Goal: Task Accomplishment & Management: Use online tool/utility

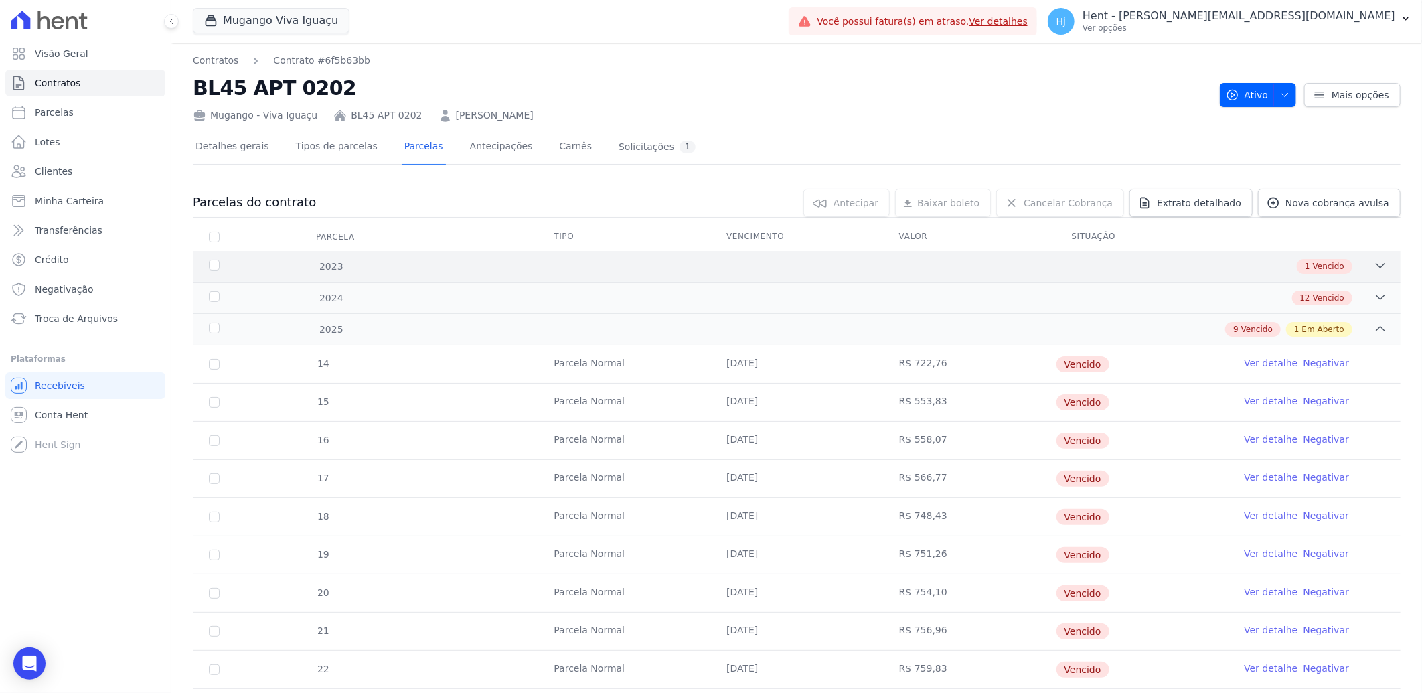
click at [715, 263] on div "1 Vencido" at bounding box center [856, 266] width 1062 height 15
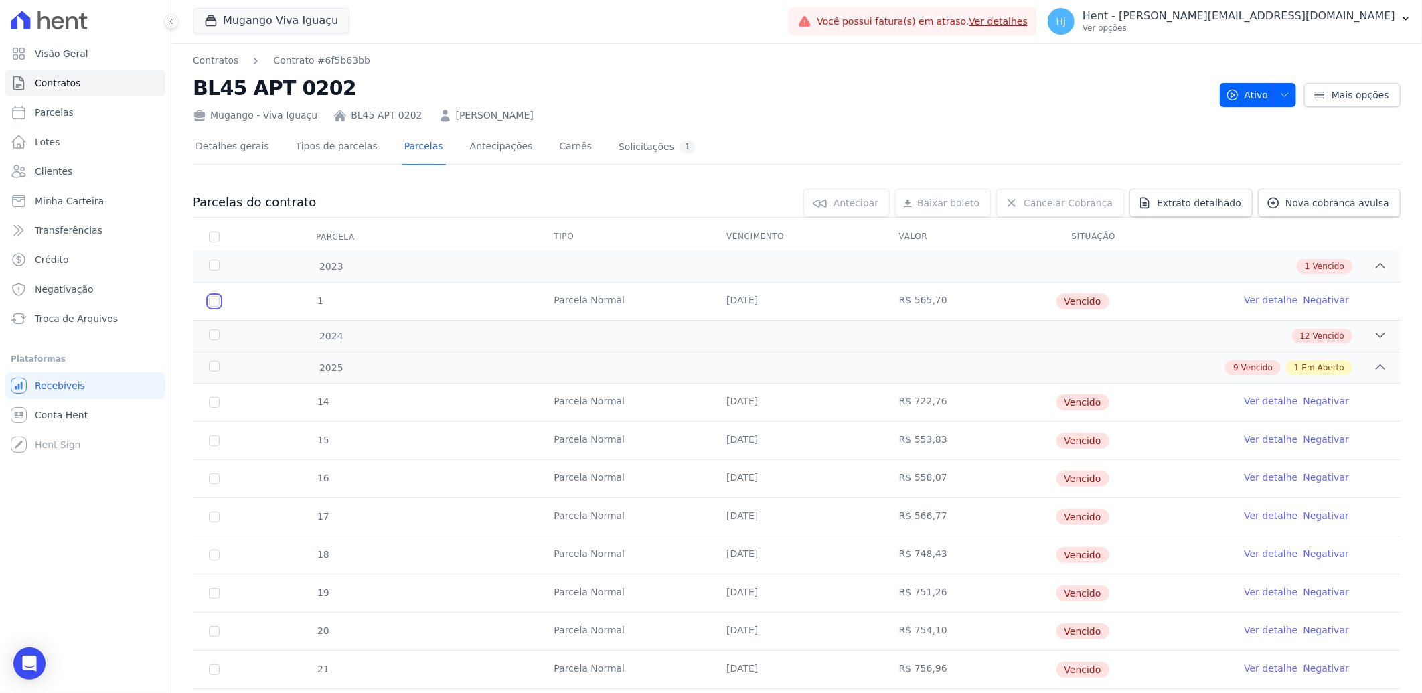
click at [212, 305] on input "checkbox" at bounding box center [214, 301] width 11 height 11
checkbox input "true"
click at [263, 327] on div "2024 12 Vencido" at bounding box center [797, 335] width 1208 height 31
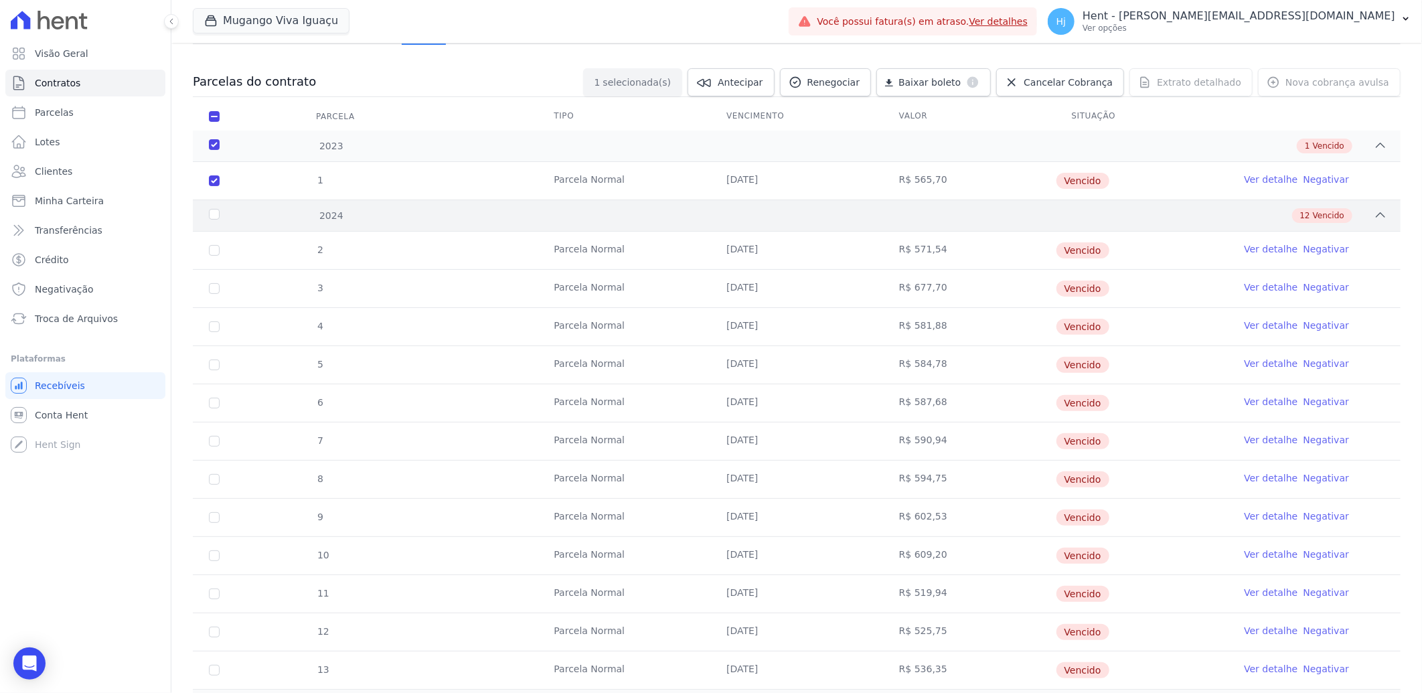
scroll to position [149, 0]
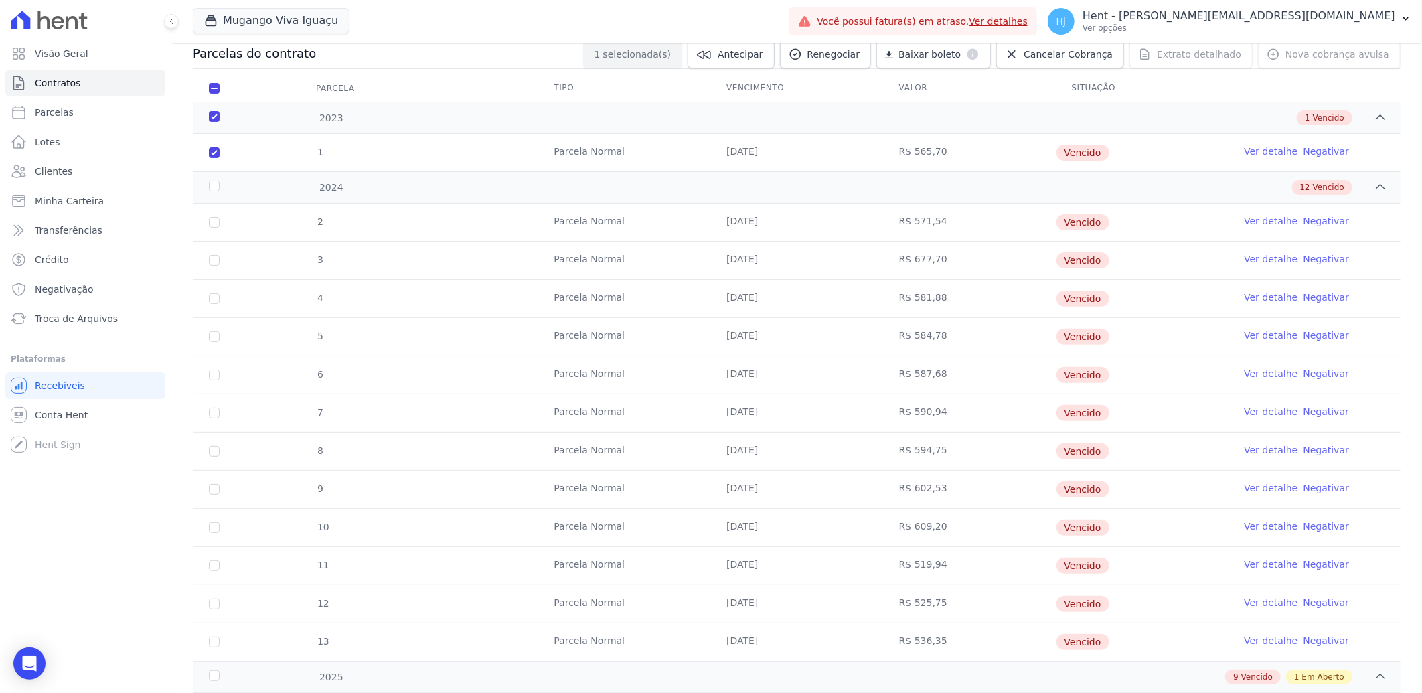
click at [221, 219] on td "2" at bounding box center [214, 222] width 43 height 37
click at [212, 222] on input "checkbox" at bounding box center [214, 222] width 11 height 11
checkbox input "true"
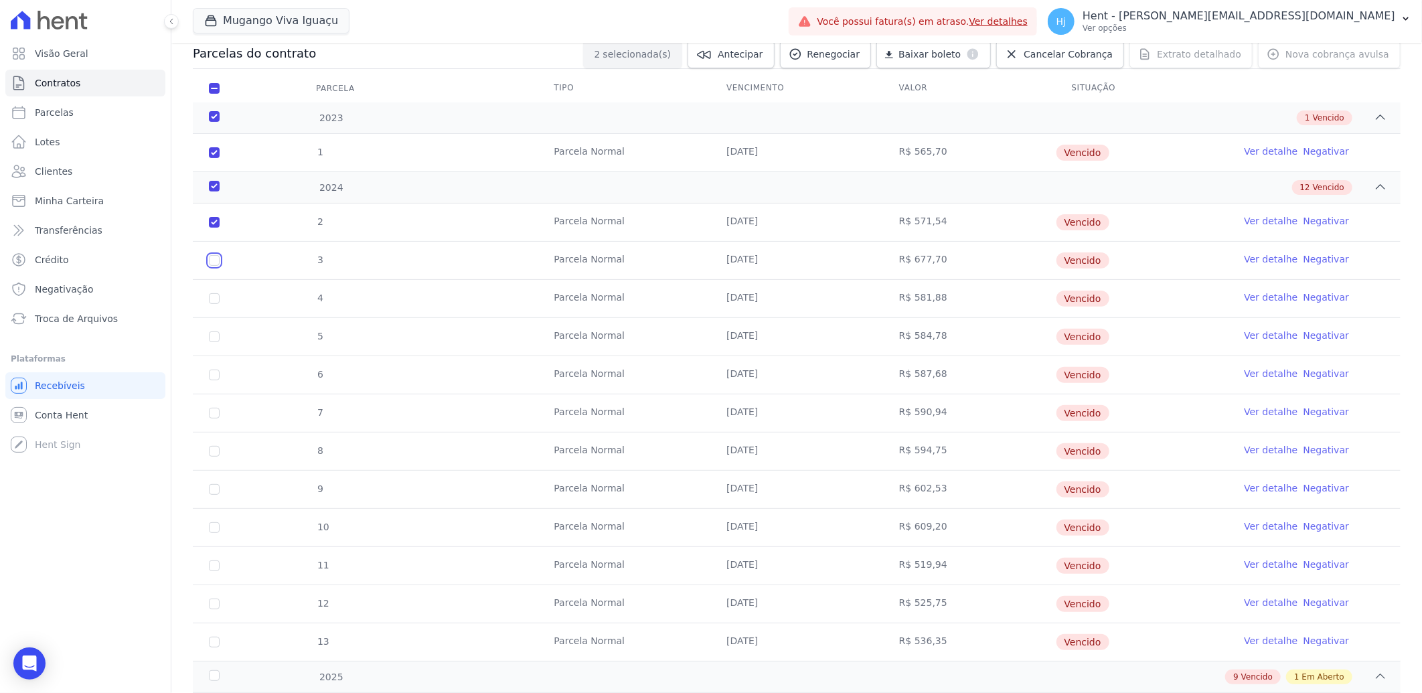
click at [213, 261] on input "checkbox" at bounding box center [214, 260] width 11 height 11
checkbox input "true"
click at [212, 299] on input "checkbox" at bounding box center [214, 298] width 11 height 11
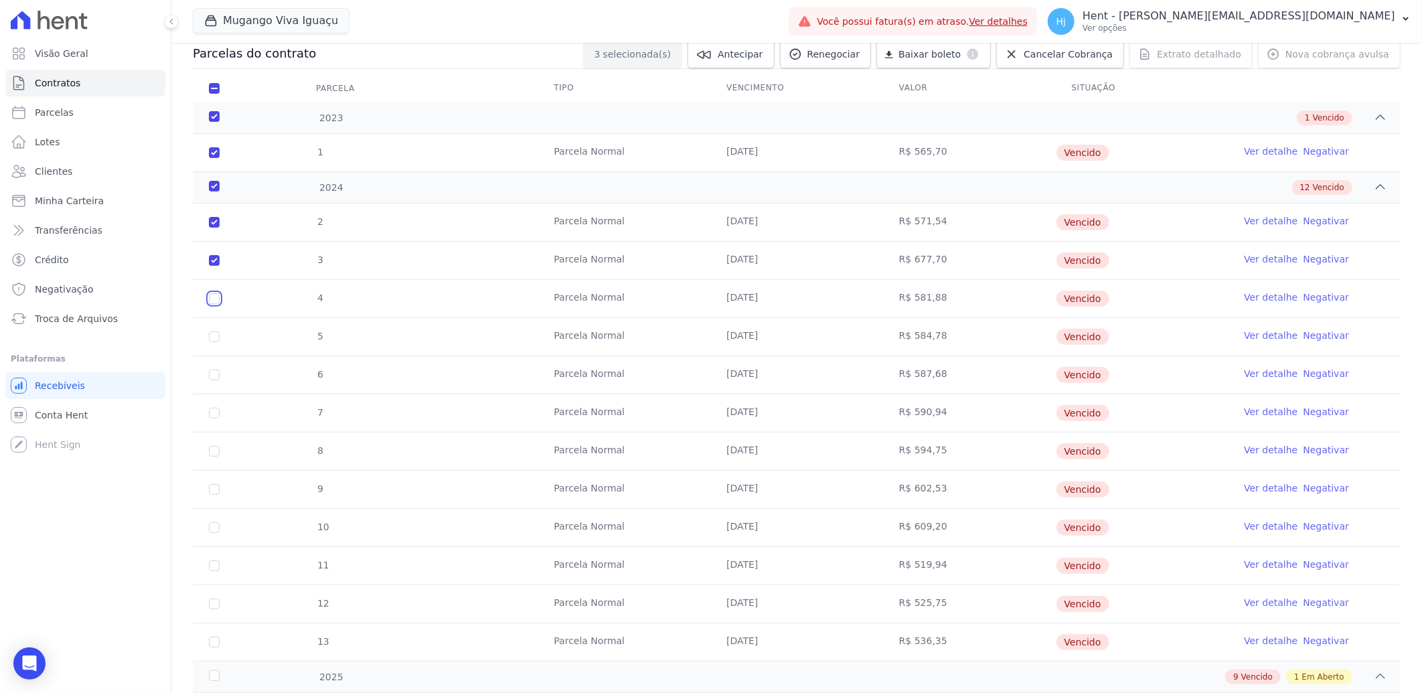
checkbox input "true"
click at [214, 332] on input "checkbox" at bounding box center [214, 336] width 11 height 11
checkbox input "true"
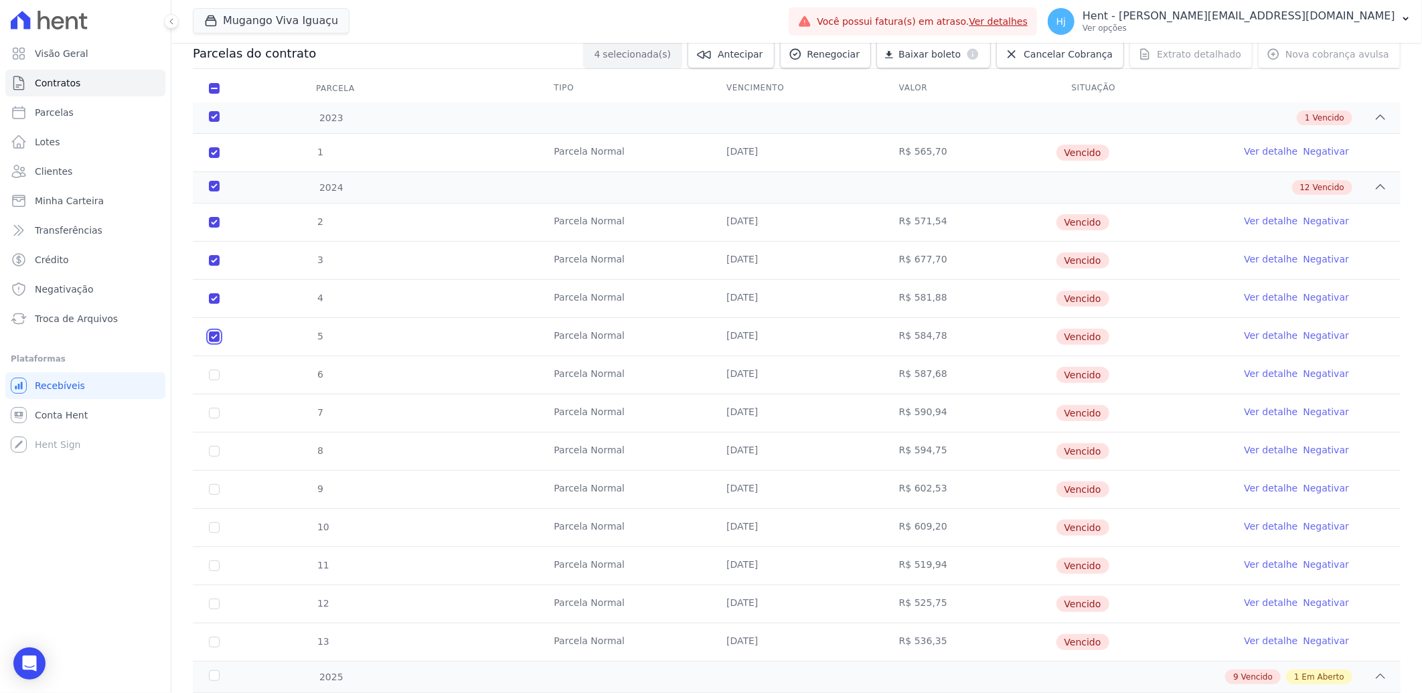
checkbox input "true"
click at [215, 373] on input "checkbox" at bounding box center [214, 375] width 11 height 11
checkbox input "true"
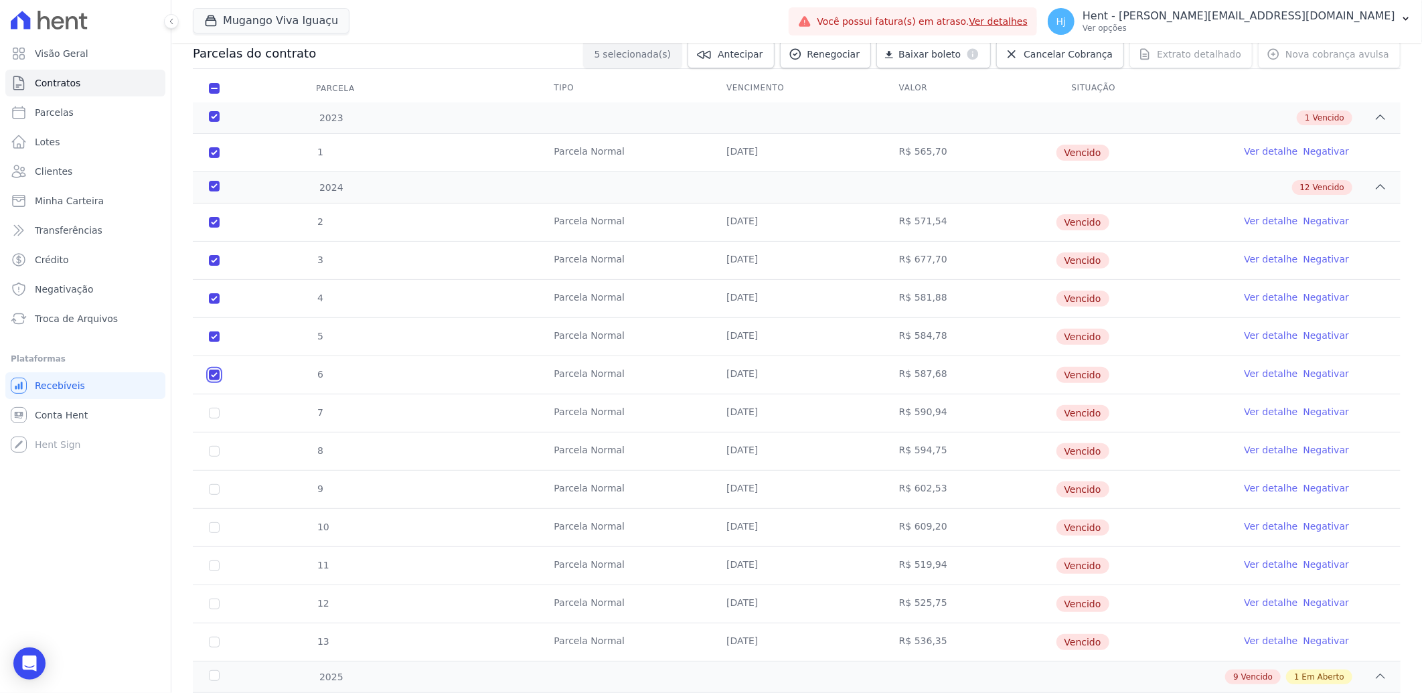
checkbox input "true"
click at [215, 411] on input "checkbox" at bounding box center [214, 413] width 11 height 11
checkbox input "true"
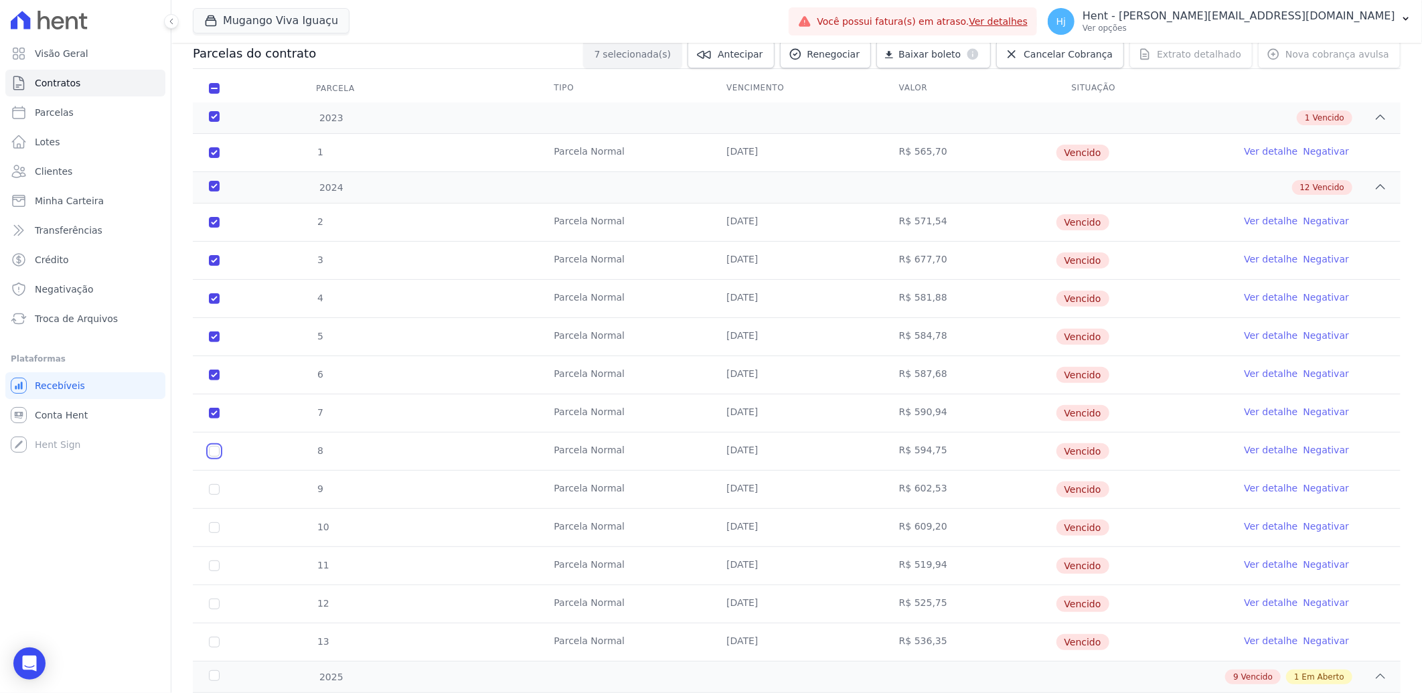
click at [216, 453] on input "checkbox" at bounding box center [214, 451] width 11 height 11
checkbox input "true"
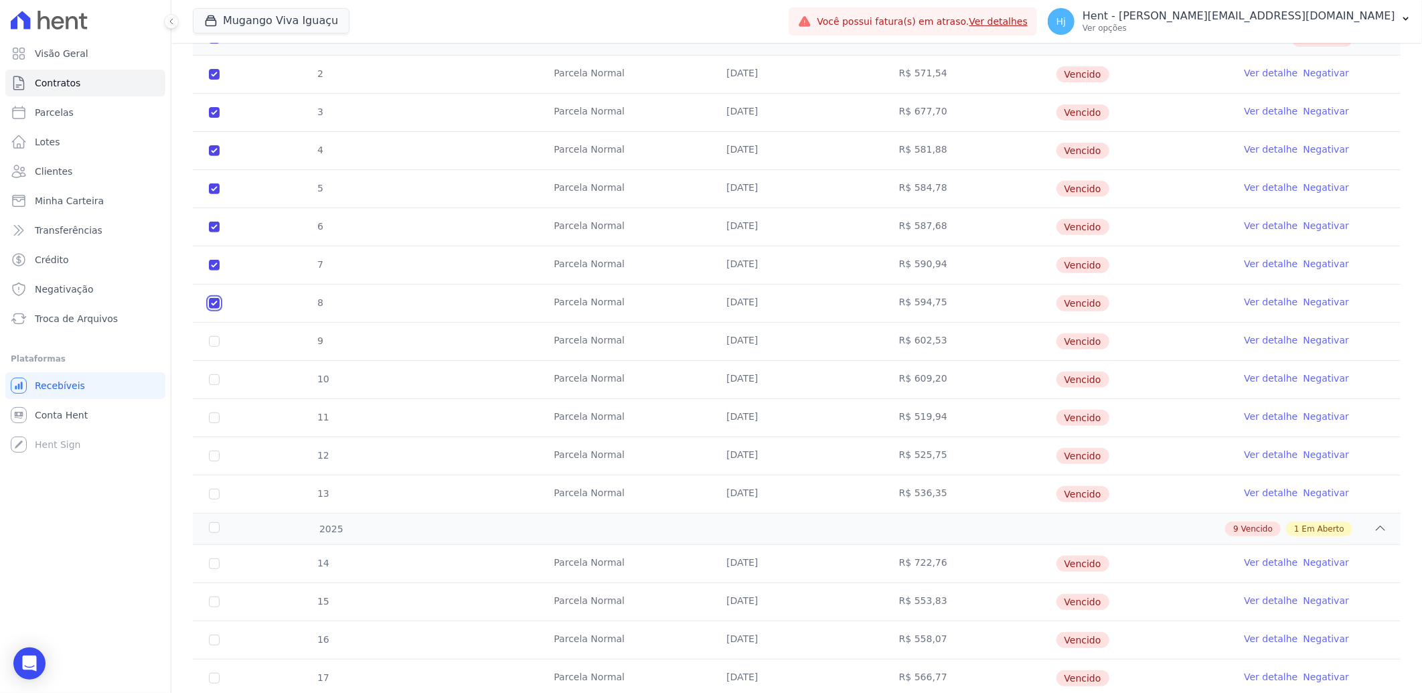
scroll to position [297, 0]
click at [215, 343] on input "checkbox" at bounding box center [214, 340] width 11 height 11
checkbox input "true"
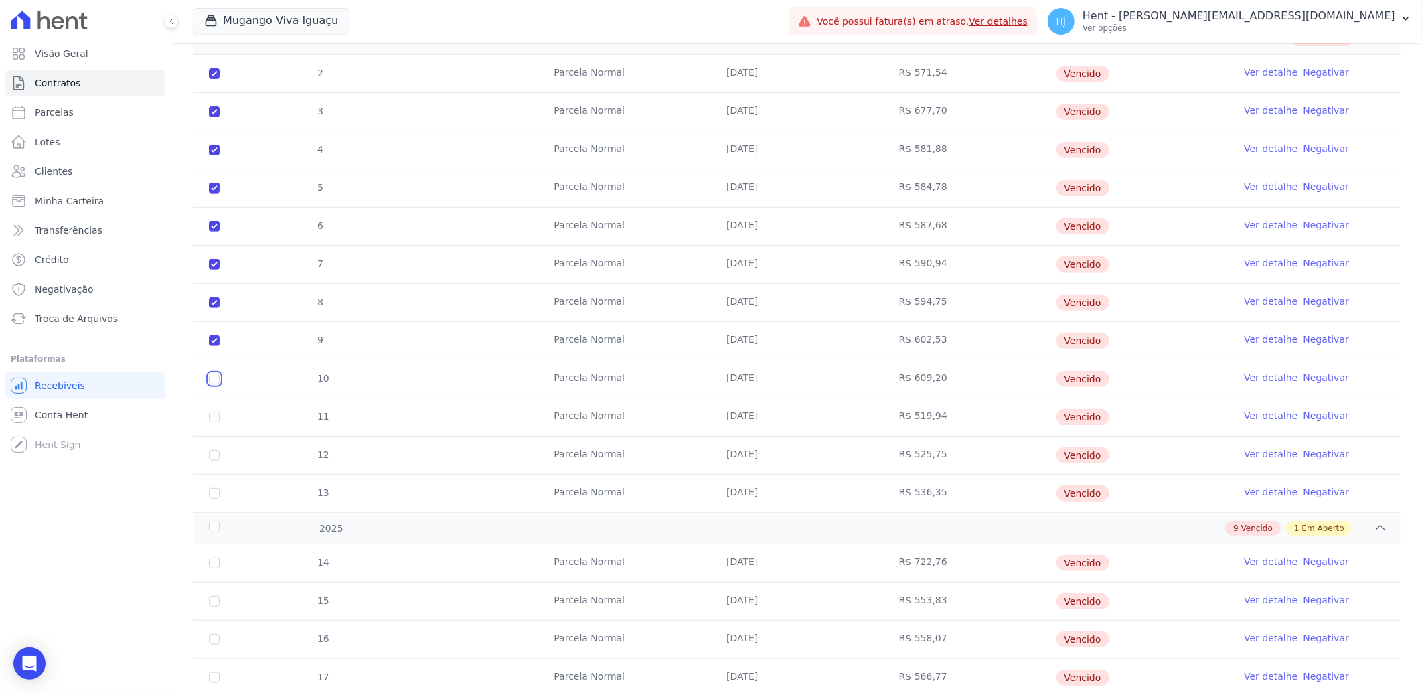
click at [213, 380] on input "checkbox" at bounding box center [214, 379] width 11 height 11
checkbox input "true"
click at [213, 413] on input "checkbox" at bounding box center [214, 417] width 11 height 11
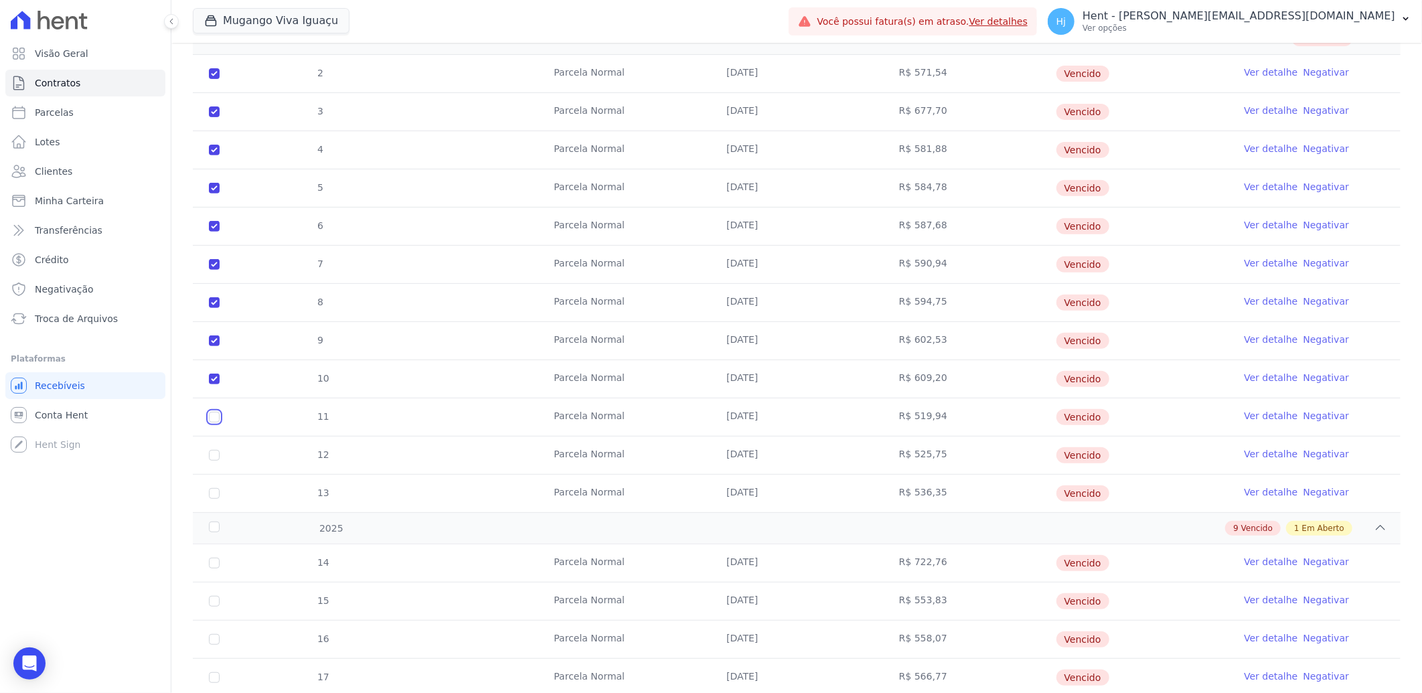
checkbox input "true"
click at [214, 452] on input "checkbox" at bounding box center [214, 455] width 11 height 11
checkbox input "true"
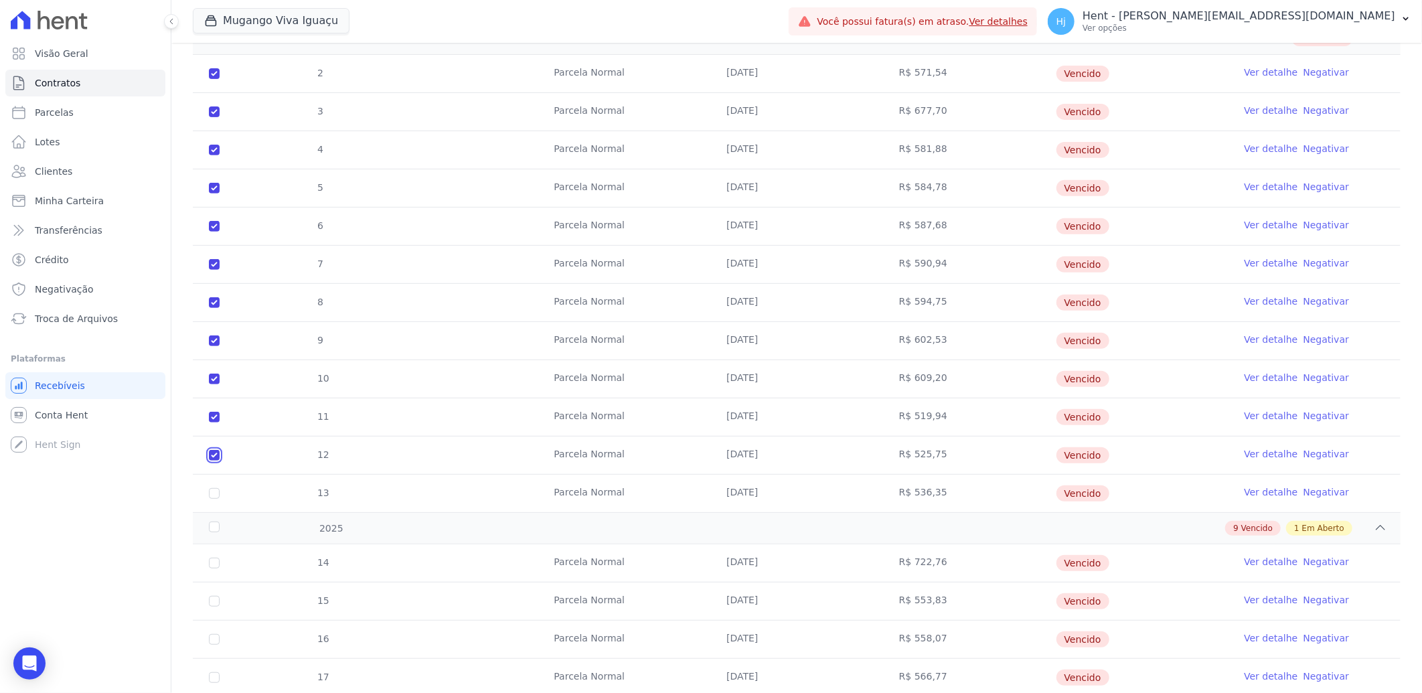
checkbox input "true"
click at [214, 493] on input "checkbox" at bounding box center [214, 493] width 11 height 11
checkbox input "true"
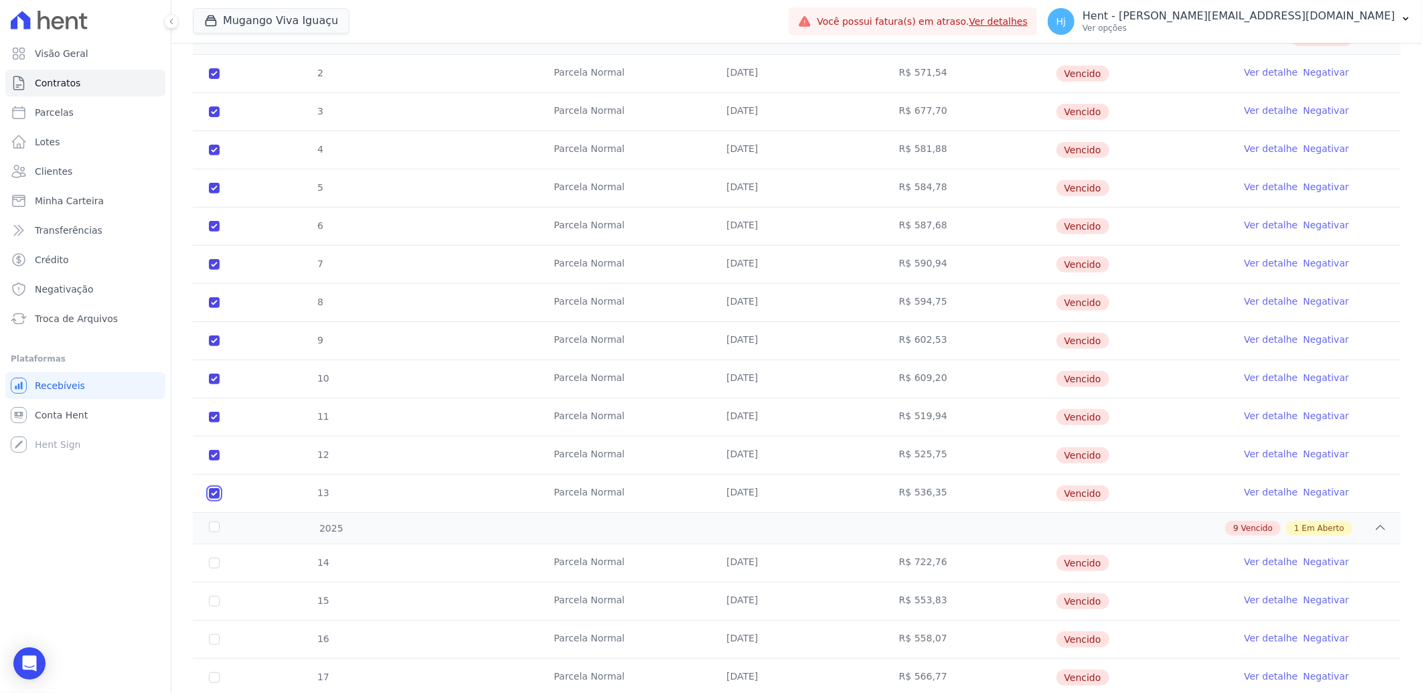
checkbox input "true"
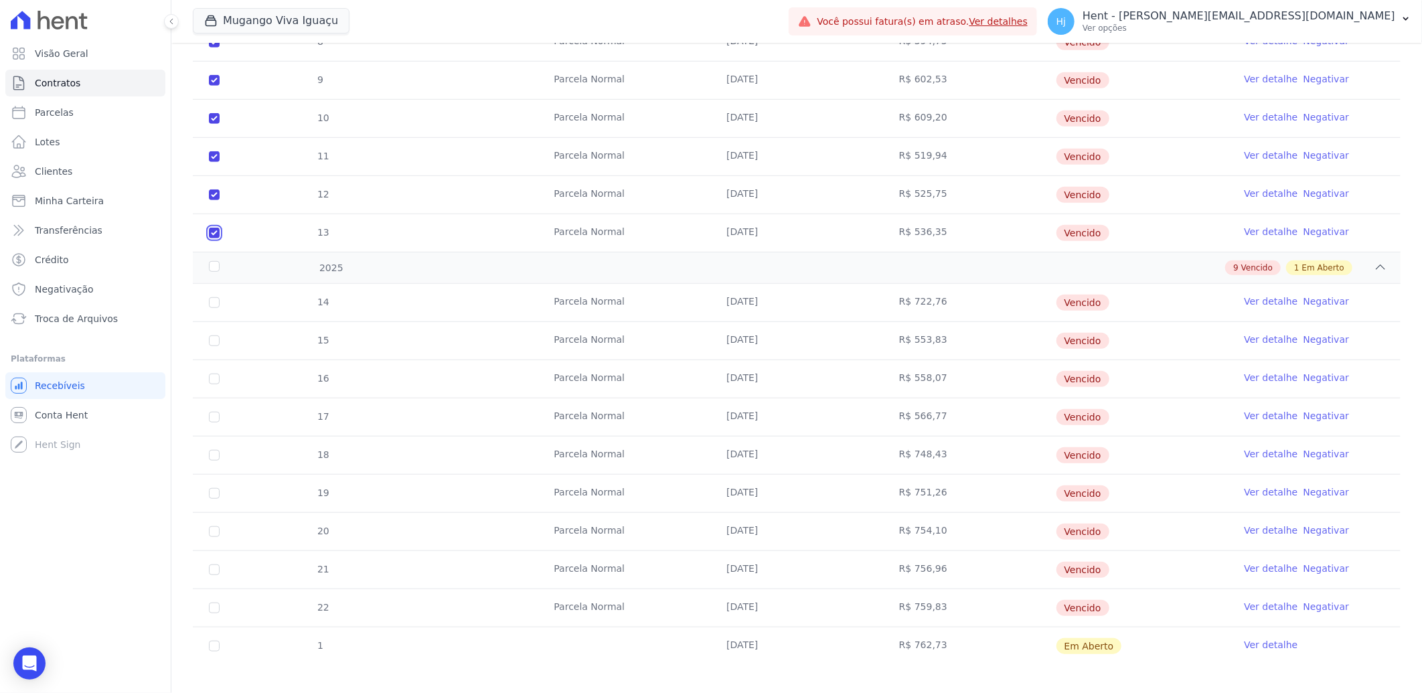
scroll to position [570, 0]
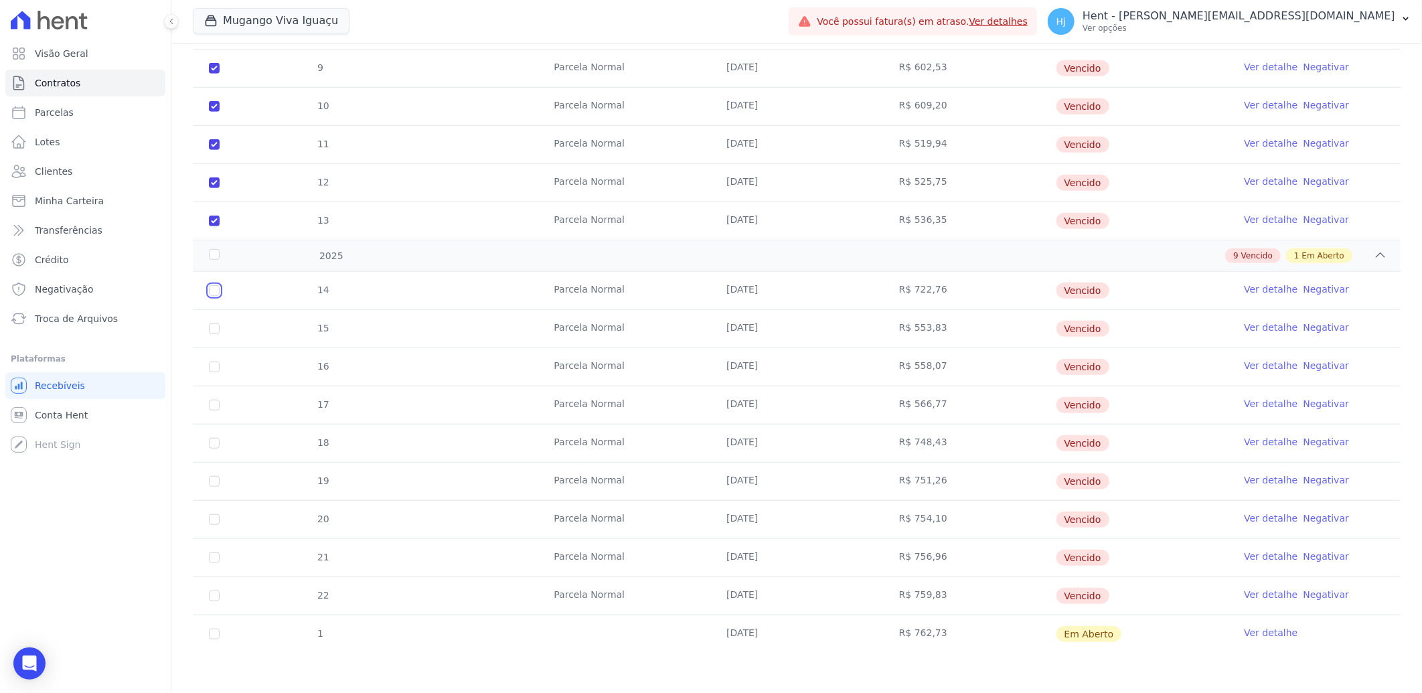
click at [210, 290] on input "checkbox" at bounding box center [214, 290] width 11 height 11
checkbox input "true"
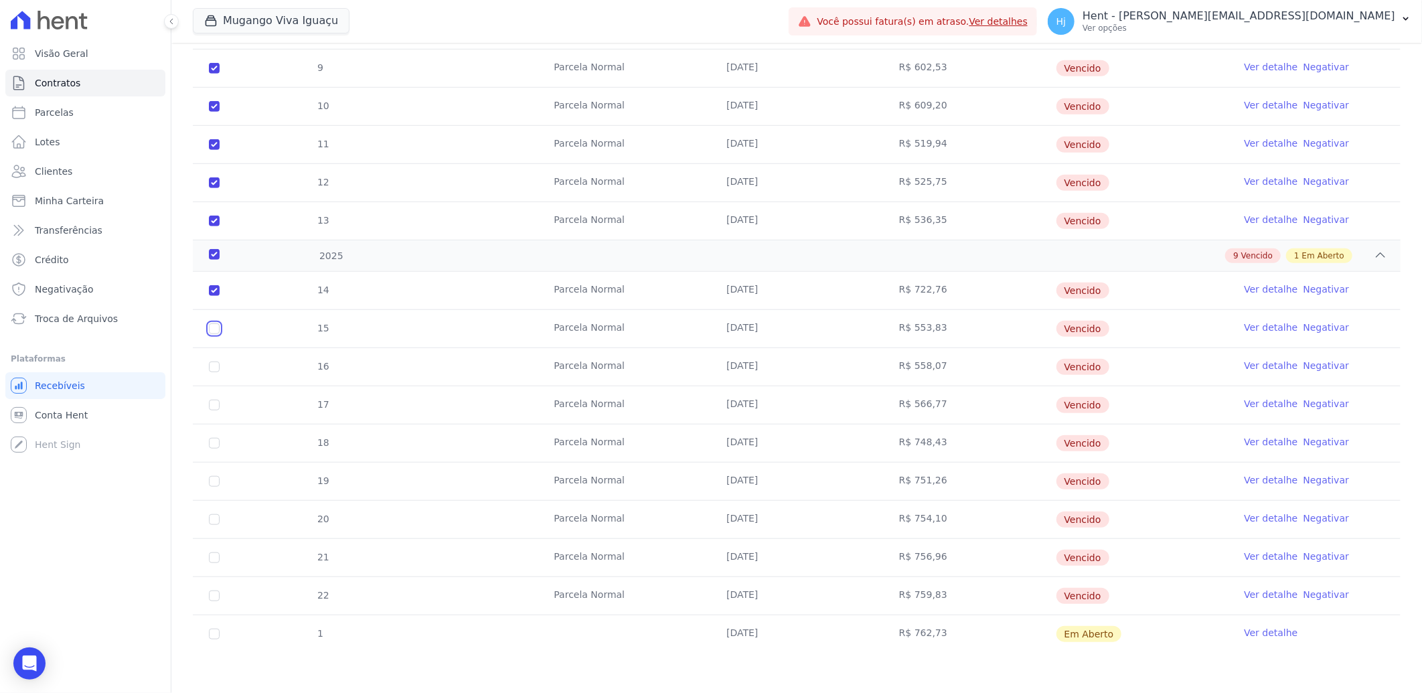
click at [214, 330] on input "checkbox" at bounding box center [214, 328] width 11 height 11
checkbox input "true"
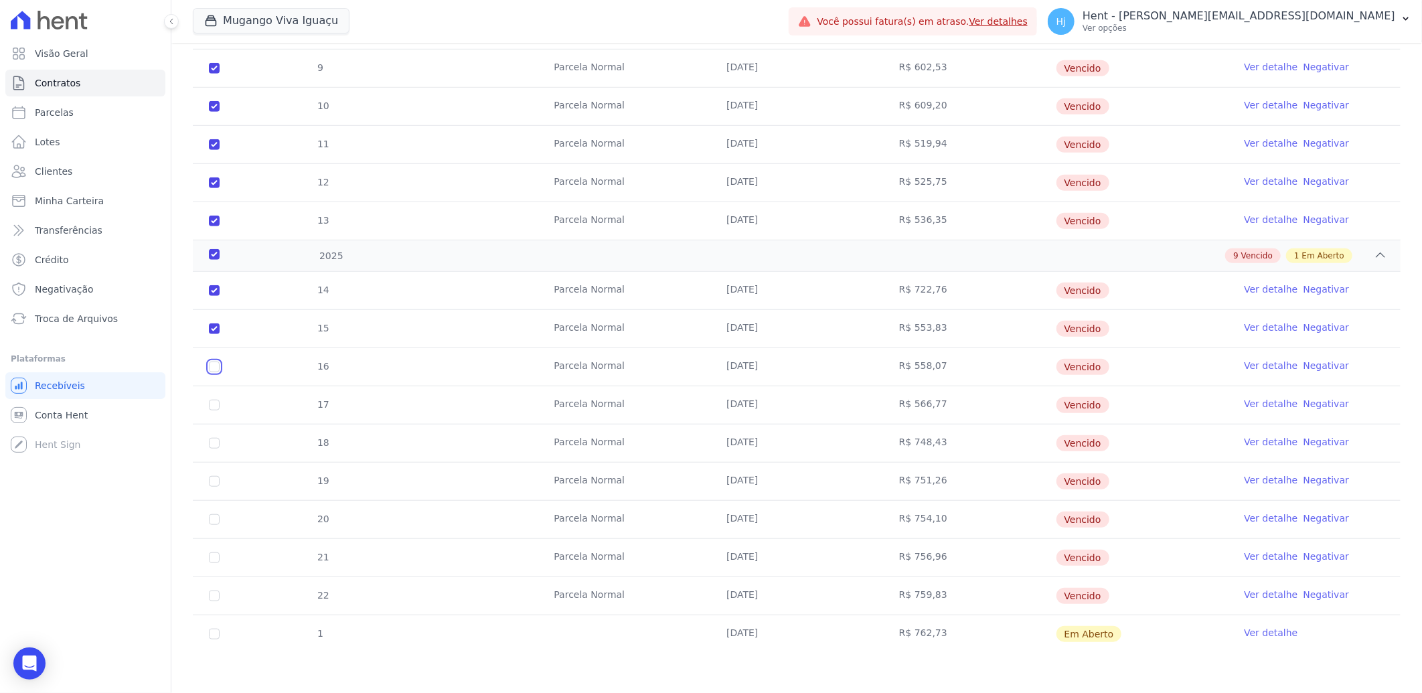
click at [218, 369] on input "checkbox" at bounding box center [214, 366] width 11 height 11
checkbox input "true"
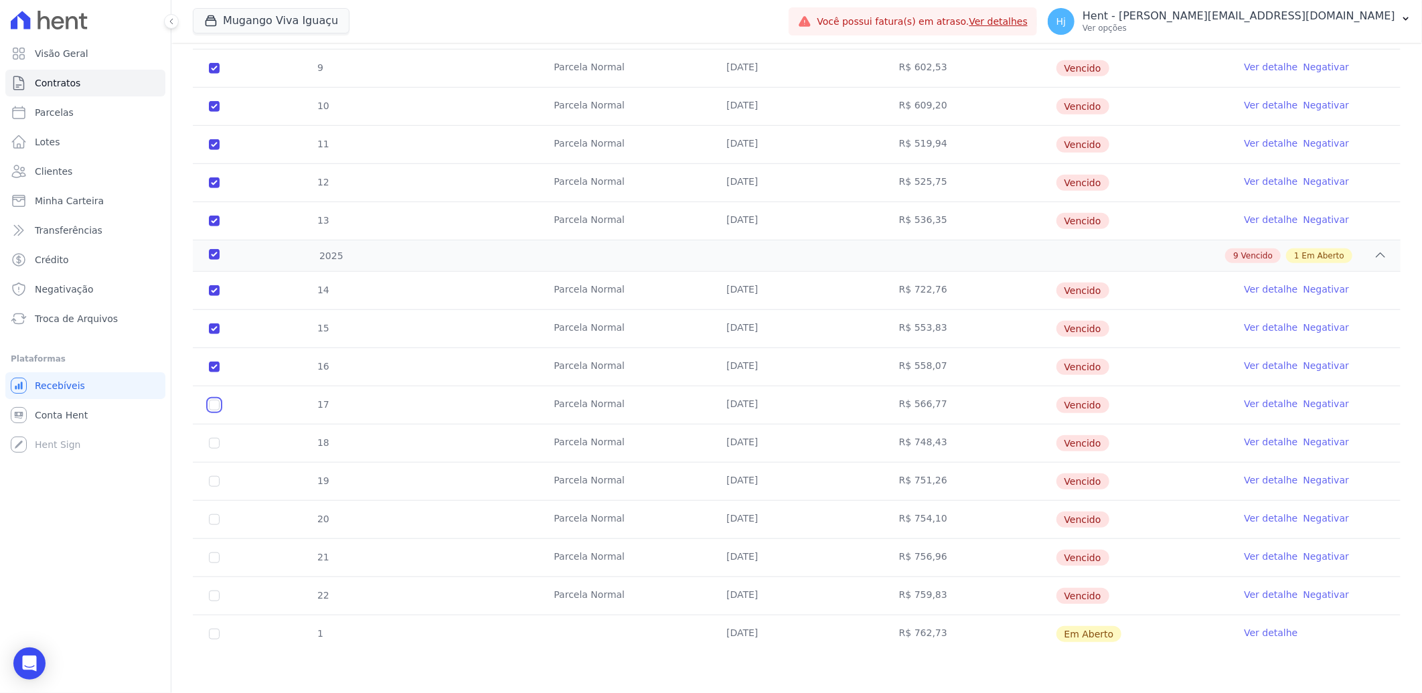
click at [212, 405] on input "checkbox" at bounding box center [214, 405] width 11 height 11
checkbox input "true"
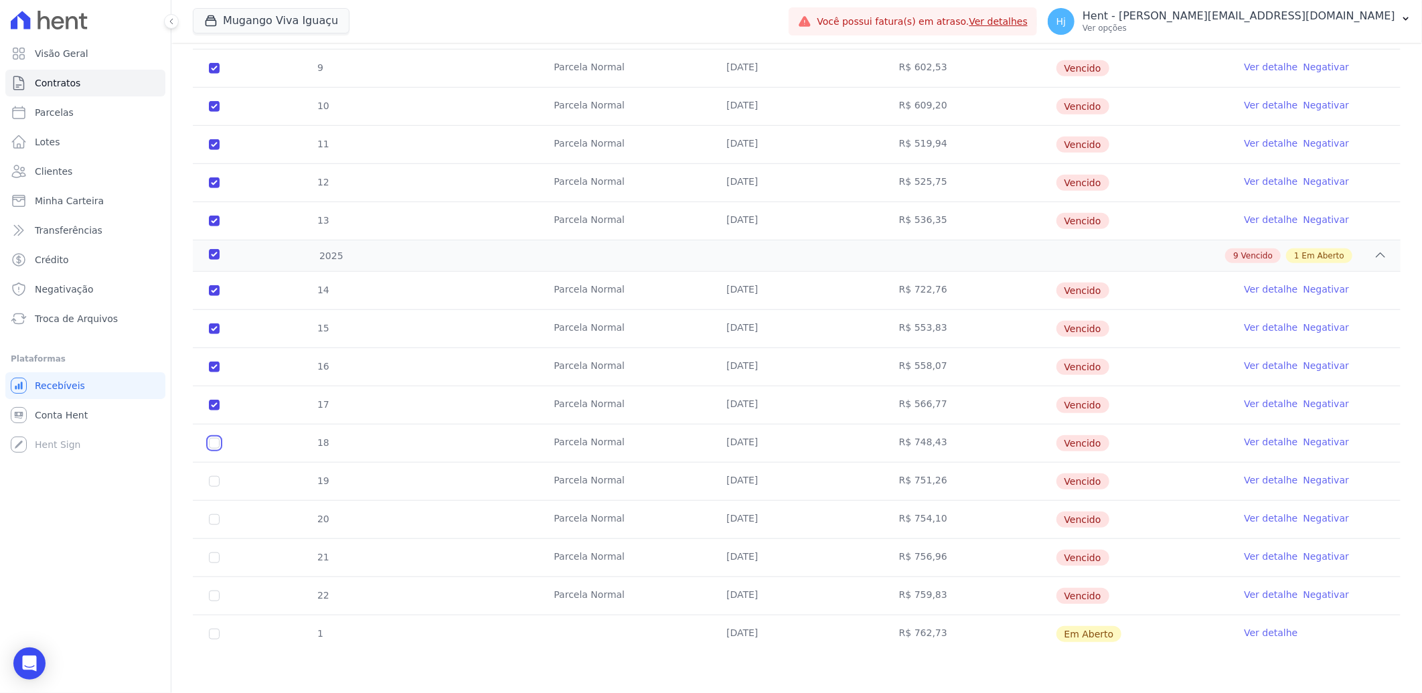
click at [215, 446] on input "checkbox" at bounding box center [214, 443] width 11 height 11
checkbox input "true"
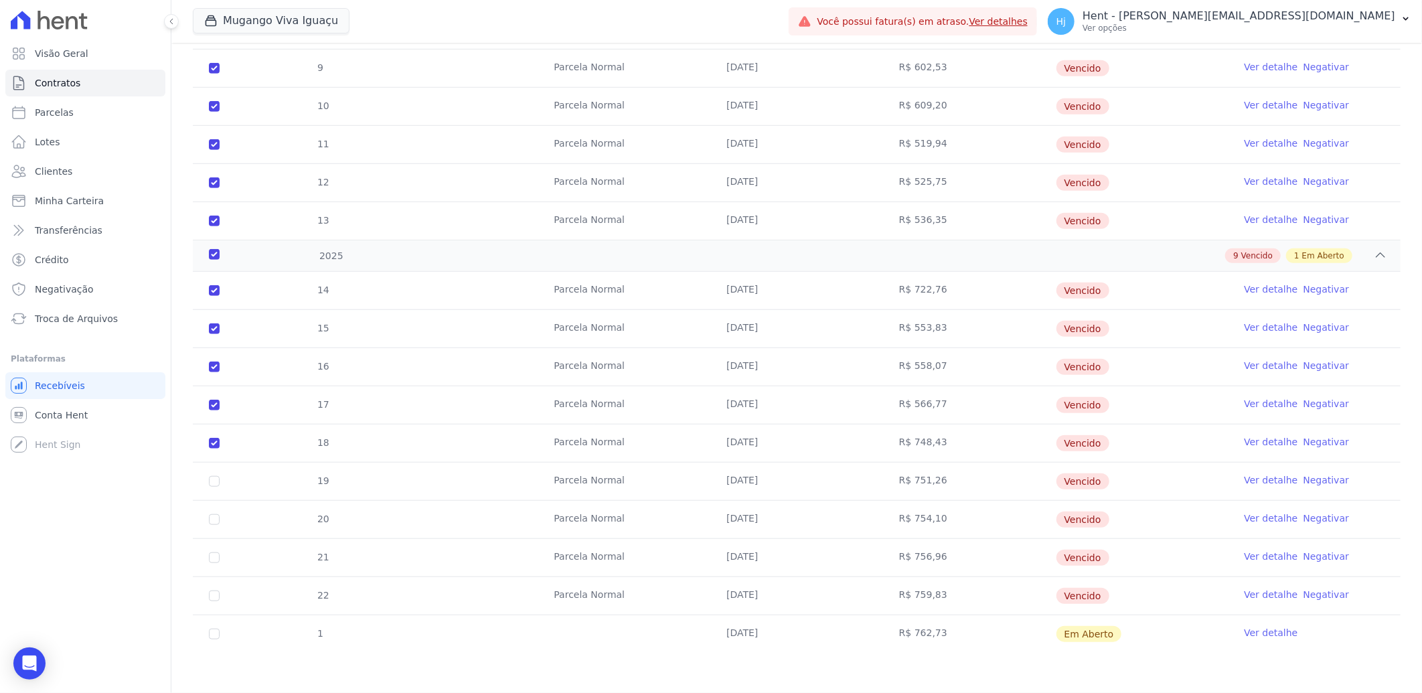
click at [219, 483] on td "19" at bounding box center [214, 481] width 43 height 37
click at [210, 485] on input "checkbox" at bounding box center [214, 481] width 11 height 11
checkbox input "true"
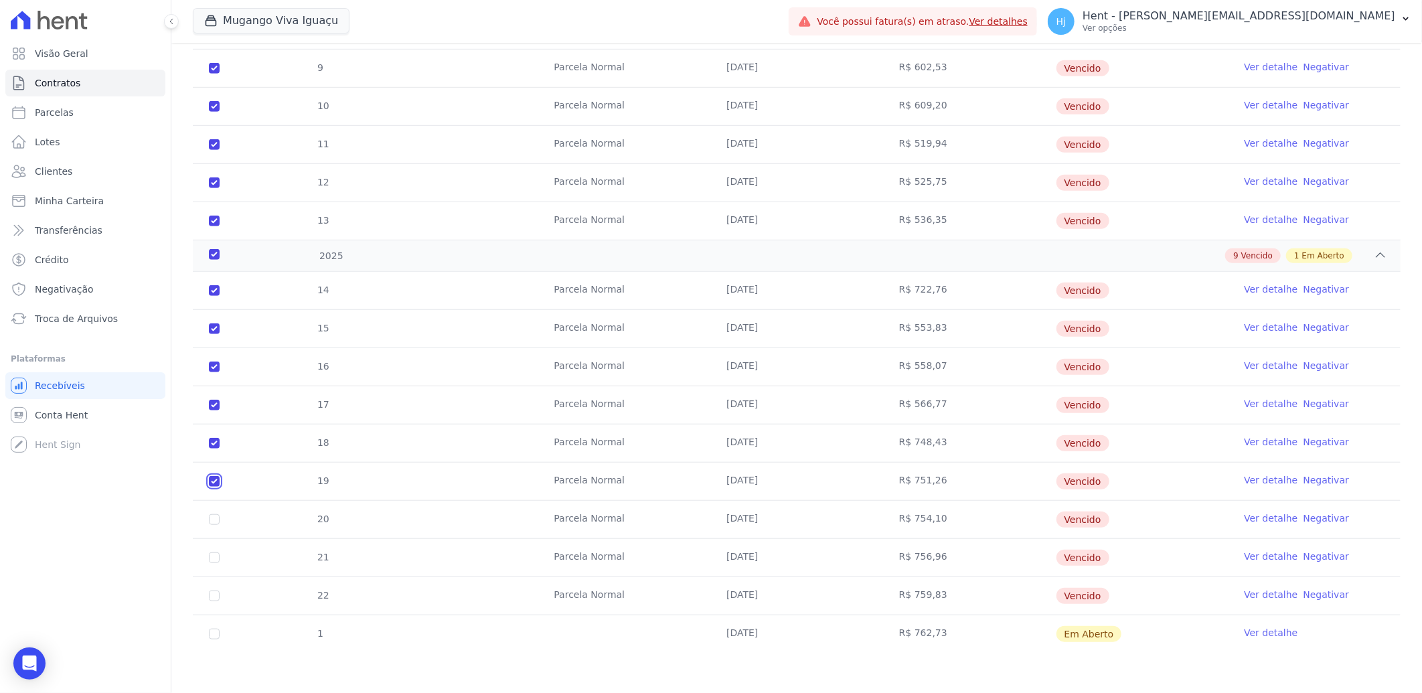
checkbox input "true"
click at [218, 522] on input "checkbox" at bounding box center [214, 519] width 11 height 11
checkbox input "true"
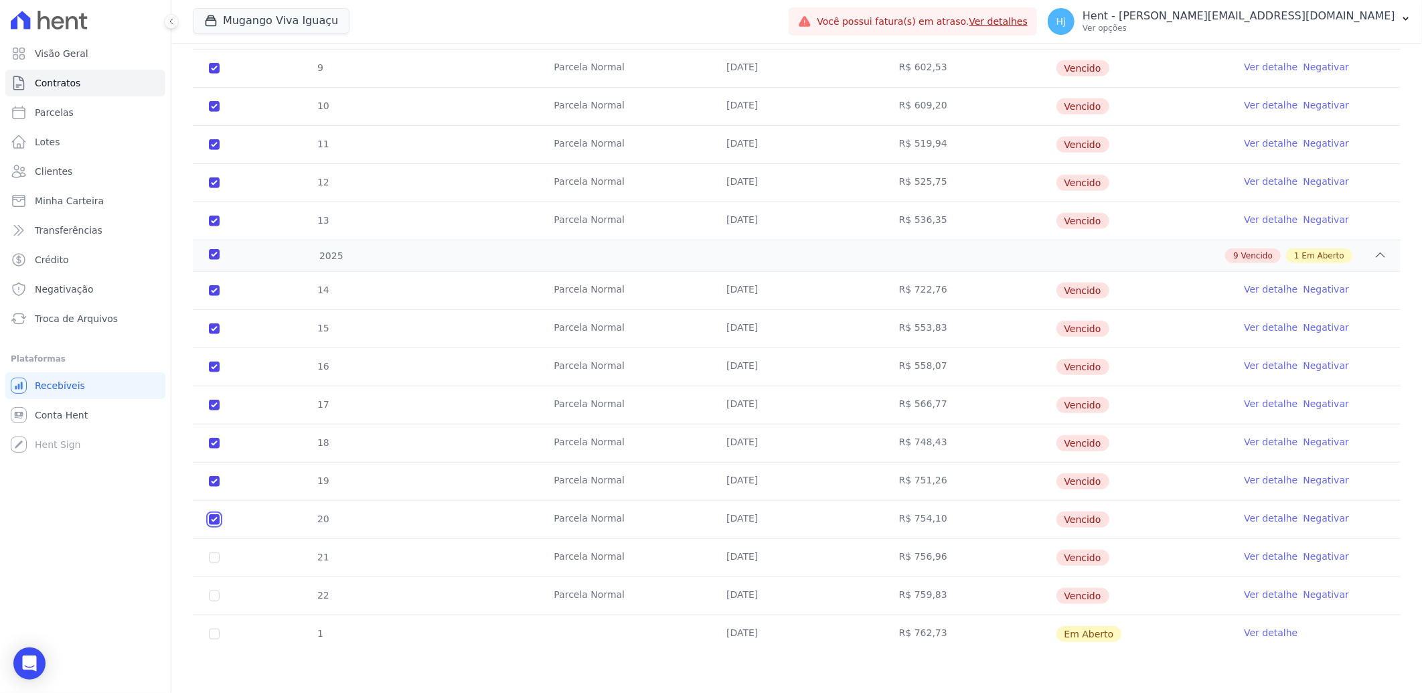
checkbox input "true"
click at [213, 557] on input "checkbox" at bounding box center [214, 557] width 11 height 11
checkbox input "true"
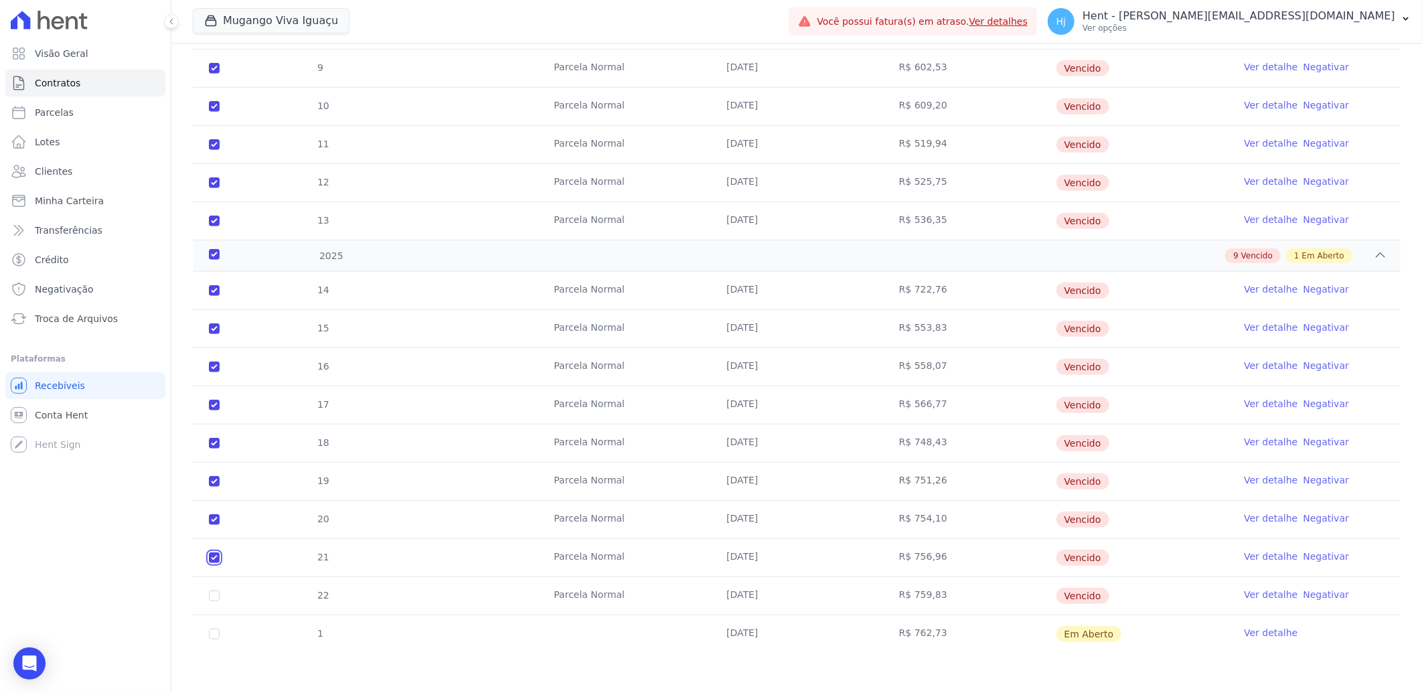
checkbox input "true"
click at [213, 596] on input "checkbox" at bounding box center [214, 595] width 11 height 11
checkbox input "true"
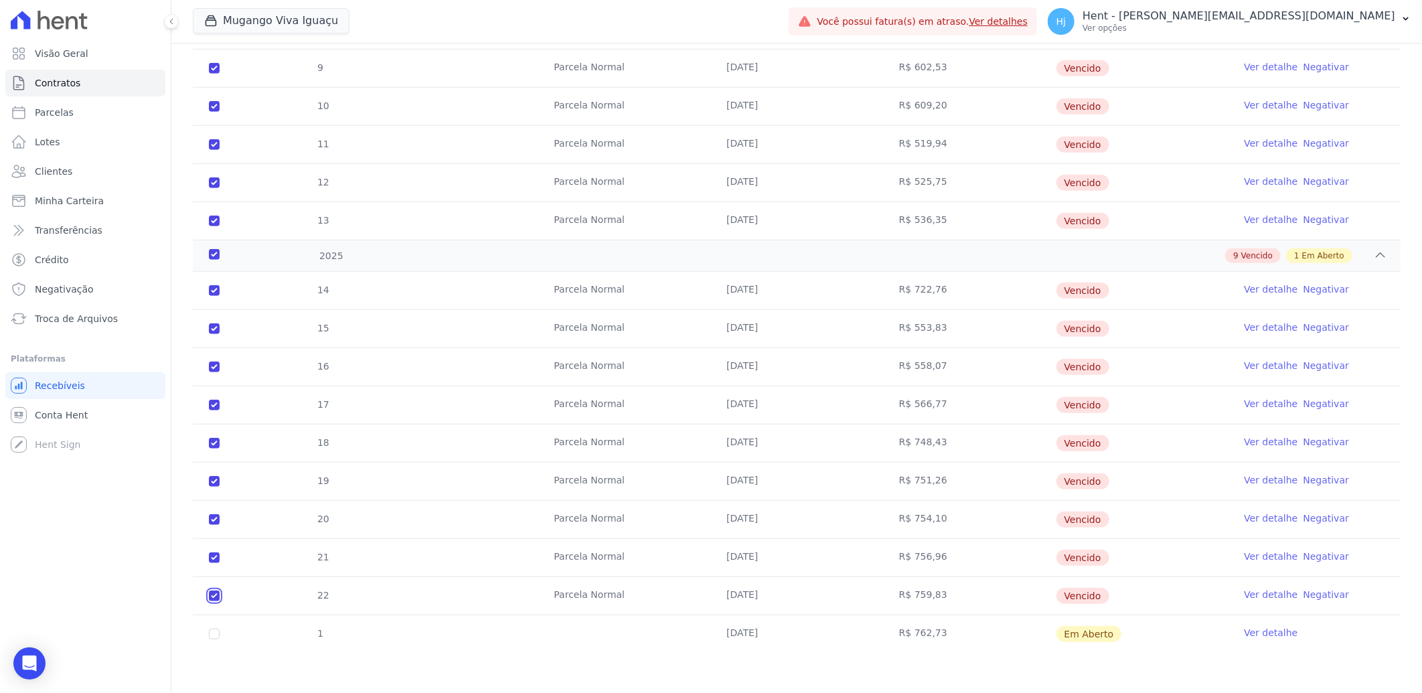
checkbox input "true"
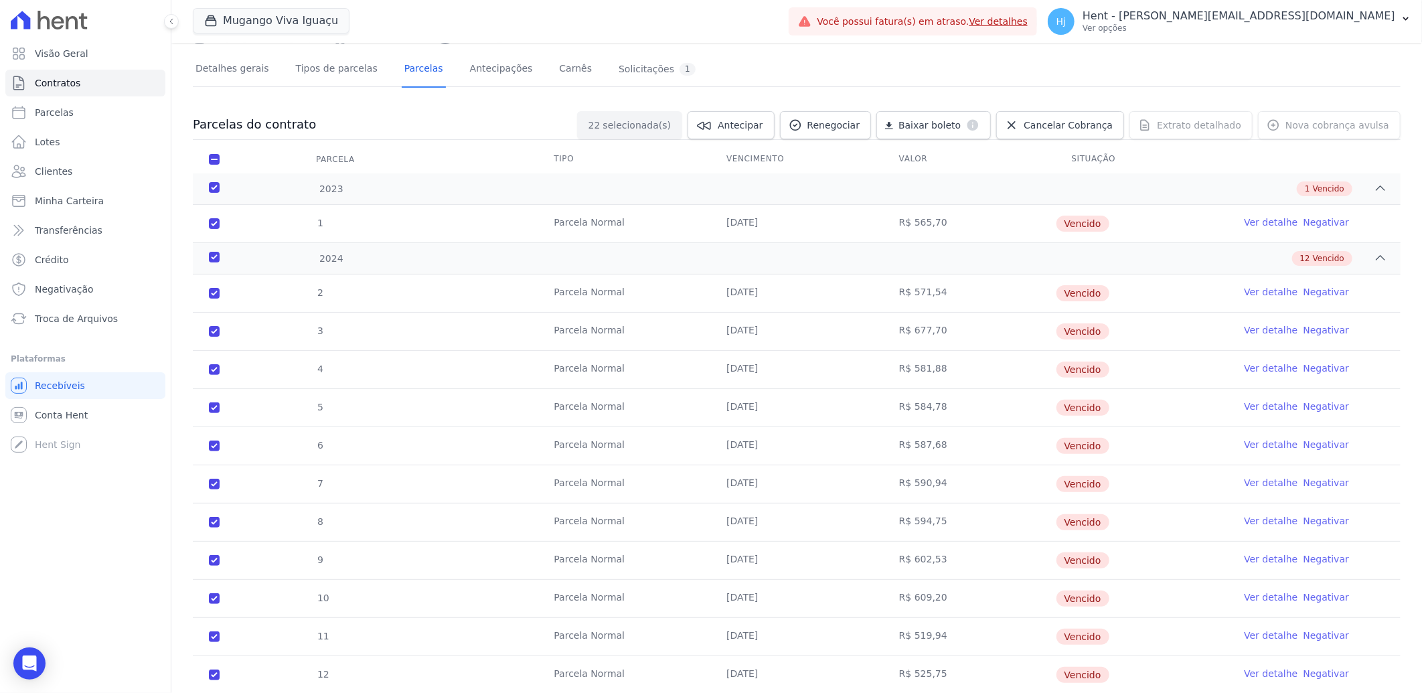
scroll to position [0, 0]
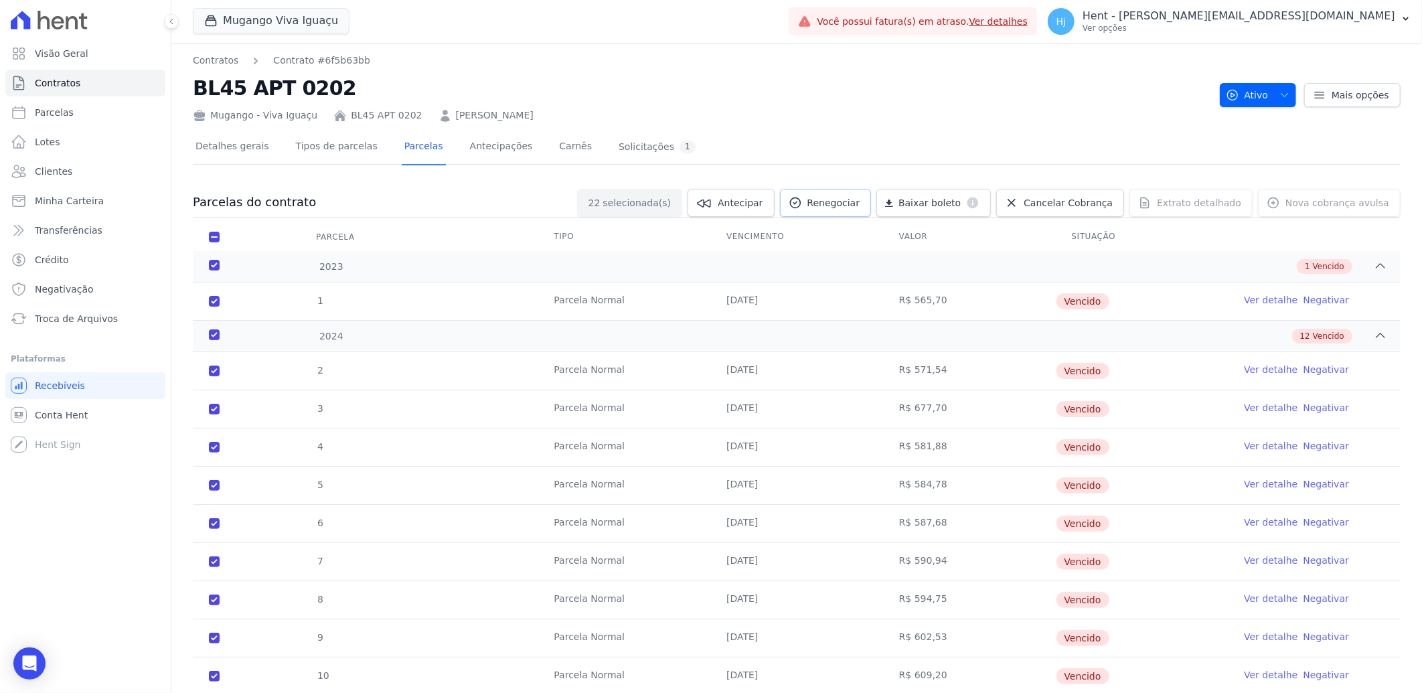
click at [848, 197] on span "Renegociar" at bounding box center [833, 202] width 53 height 13
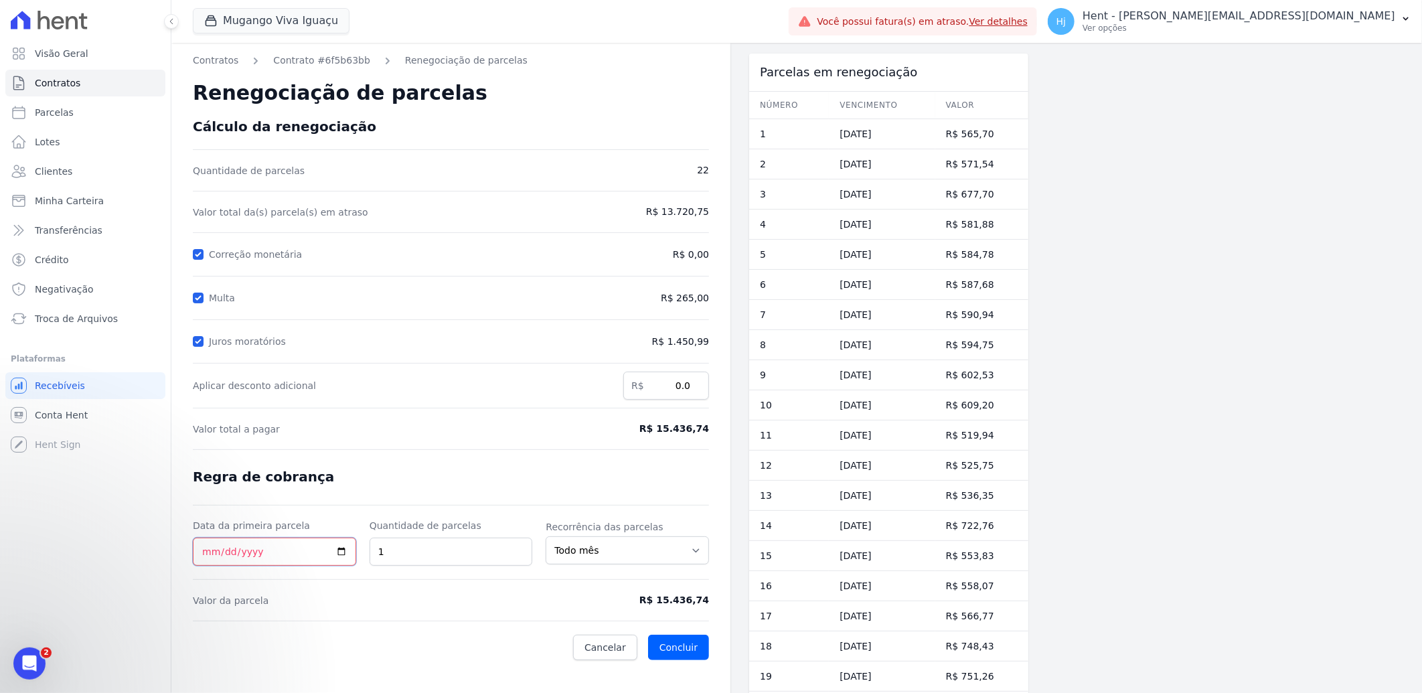
click at [206, 556] on input "Data da primeira parcela" at bounding box center [274, 552] width 163 height 28
type input "[DATE]"
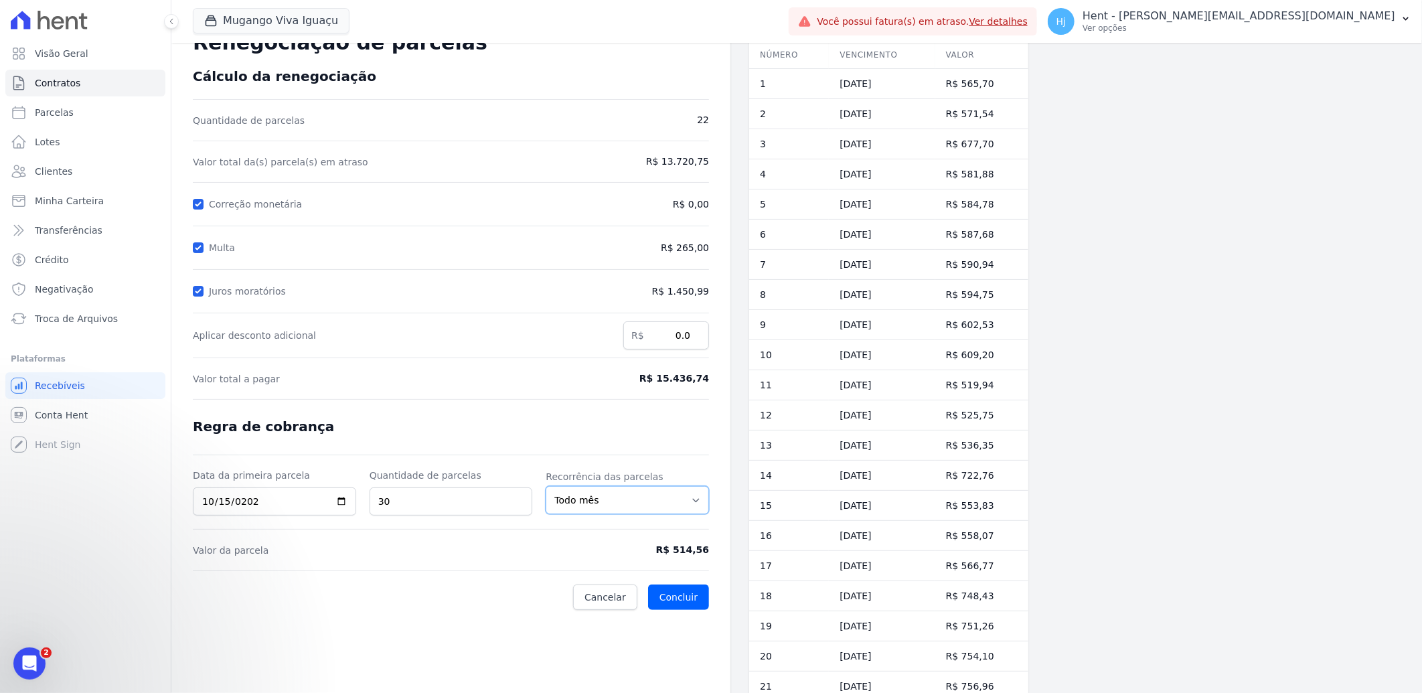
scroll to position [100, 0]
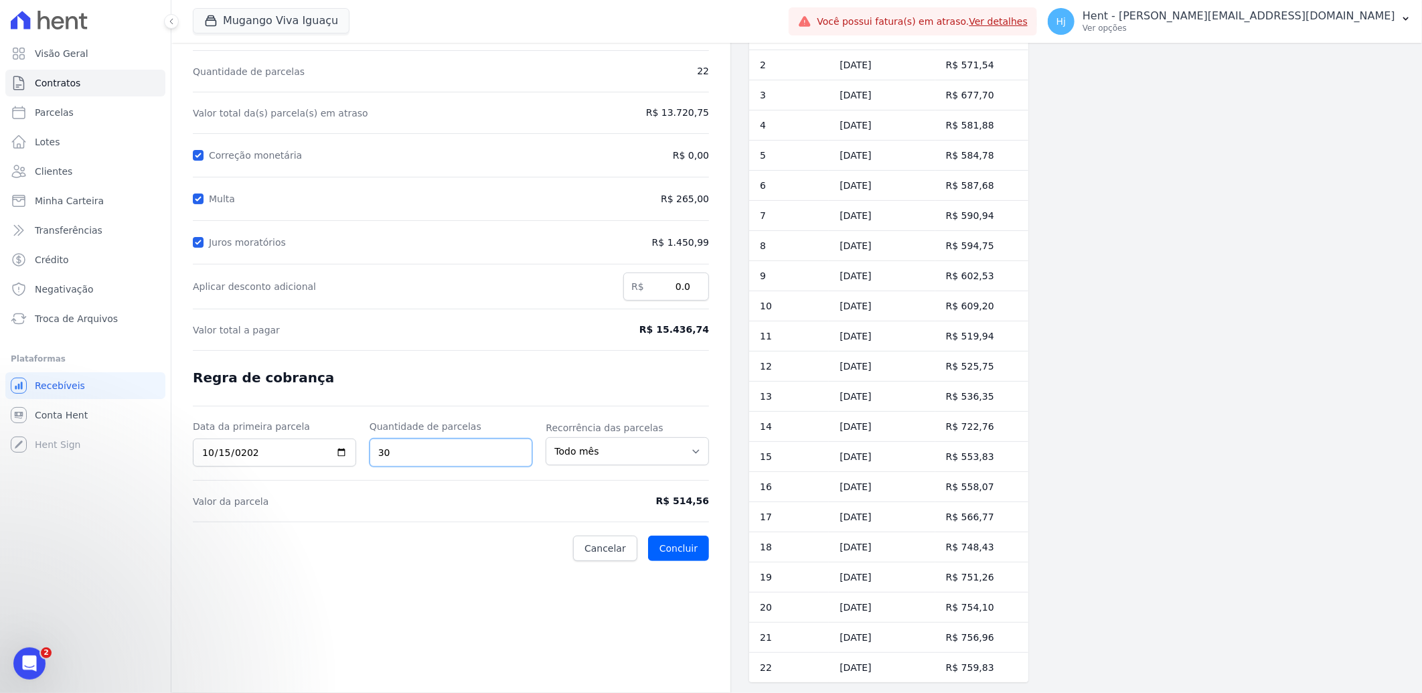
click at [395, 447] on input "30" at bounding box center [451, 452] width 163 height 28
click at [395, 447] on input "25" at bounding box center [451, 452] width 163 height 28
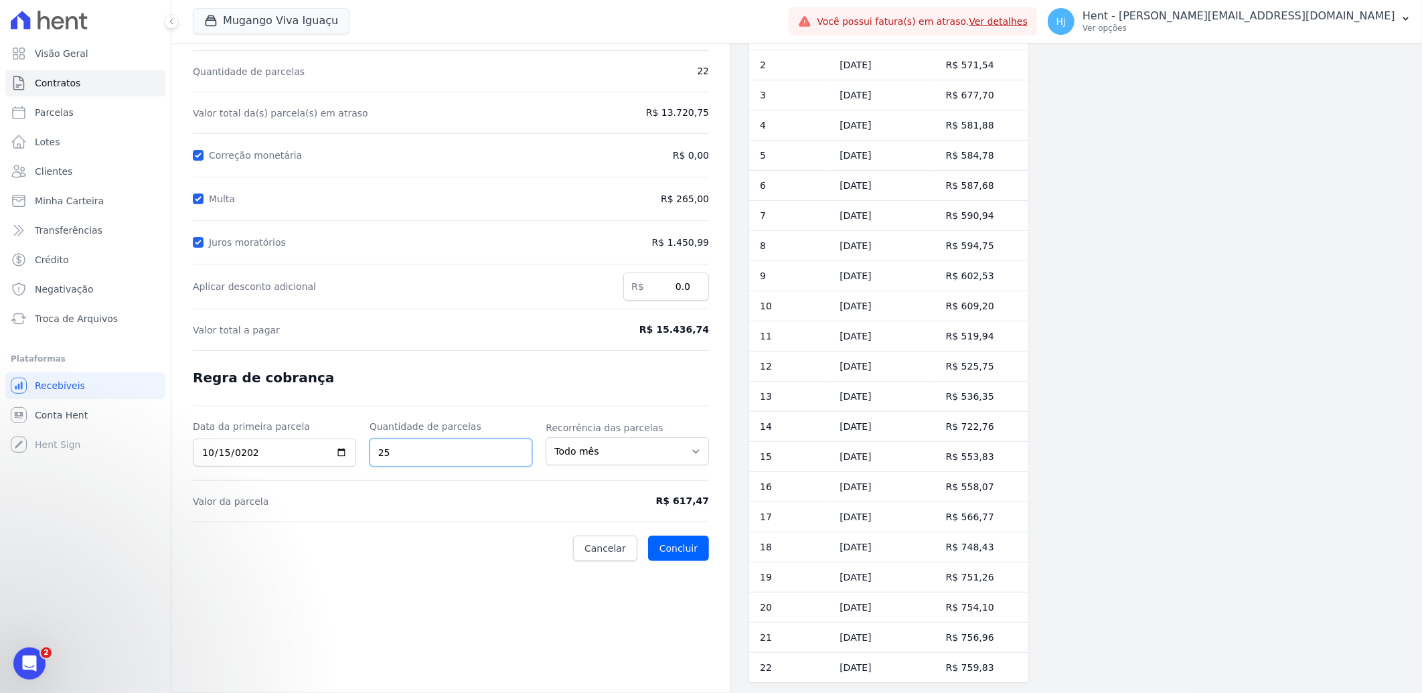
click at [395, 447] on input "25" at bounding box center [451, 452] width 163 height 28
type input "28"
